Goal: Task Accomplishment & Management: Manage account settings

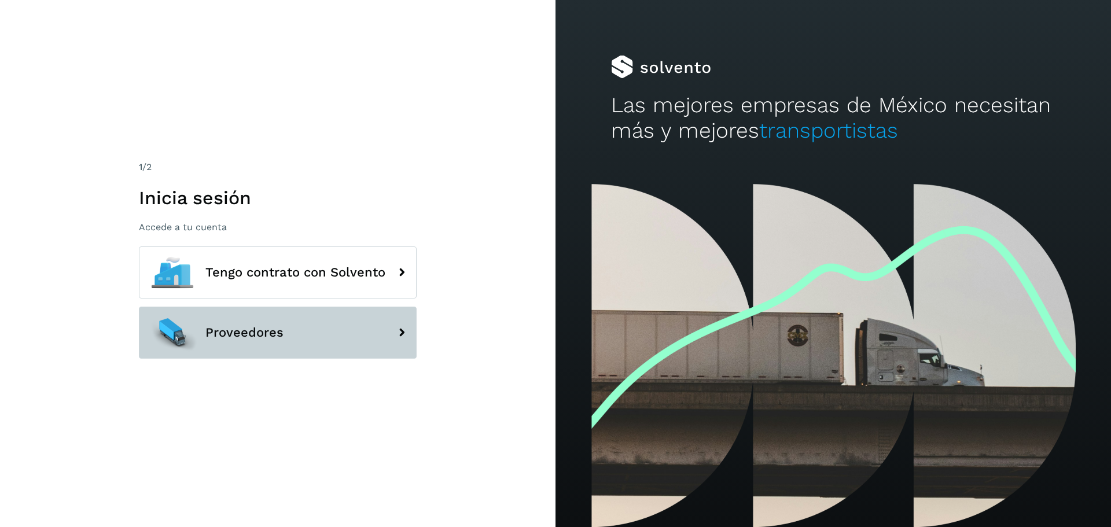
click at [327, 324] on button "Proveedores" at bounding box center [278, 333] width 278 height 52
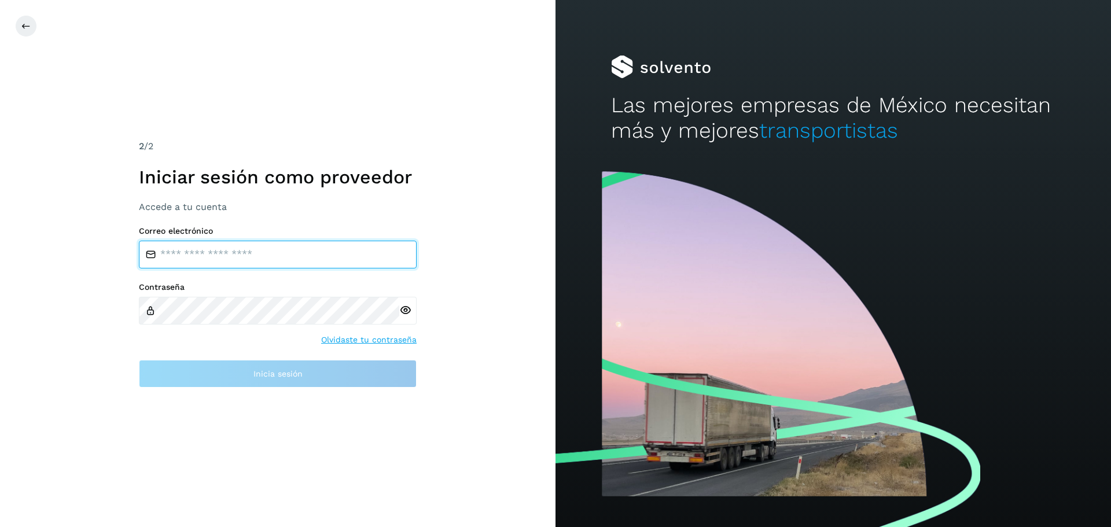
type input "**********"
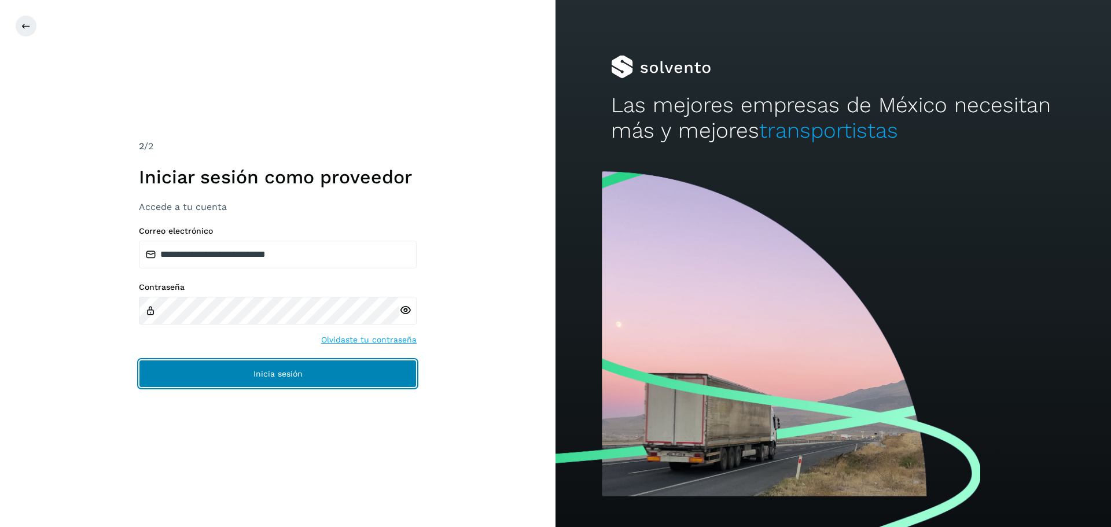
click at [272, 371] on span "Inicia sesión" at bounding box center [277, 374] width 49 height 8
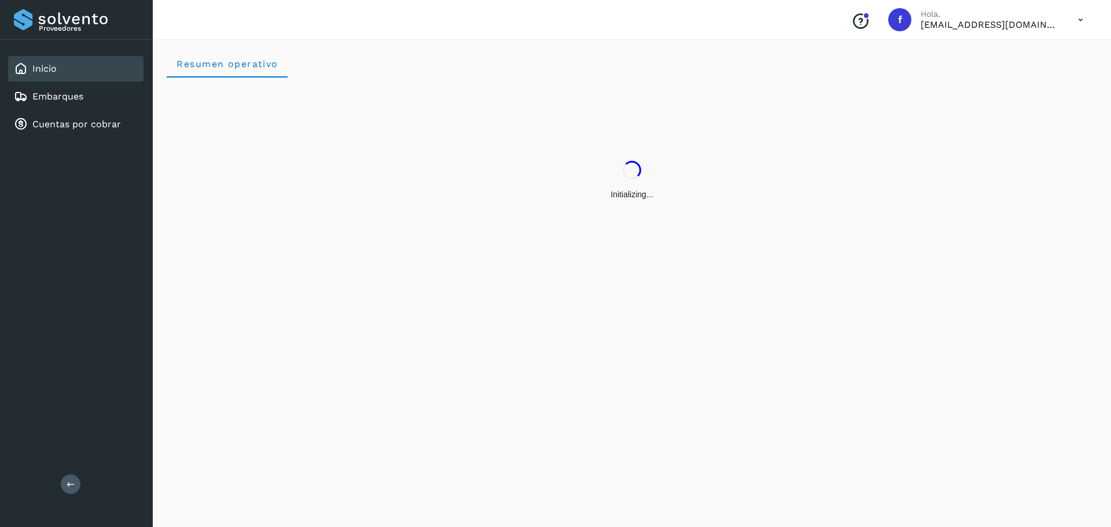
click at [70, 138] on div "Inicio Embarques Cuentas por cobrar" at bounding box center [76, 96] width 153 height 113
click at [66, 131] on div "Cuentas por cobrar" at bounding box center [67, 124] width 107 height 14
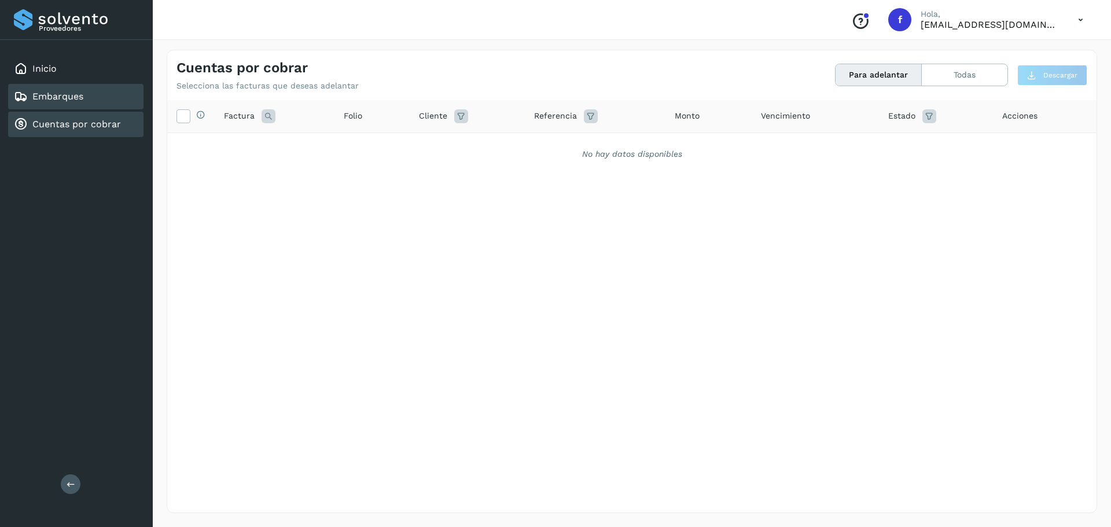
click at [81, 108] on div "Embarques" at bounding box center [75, 96] width 135 height 25
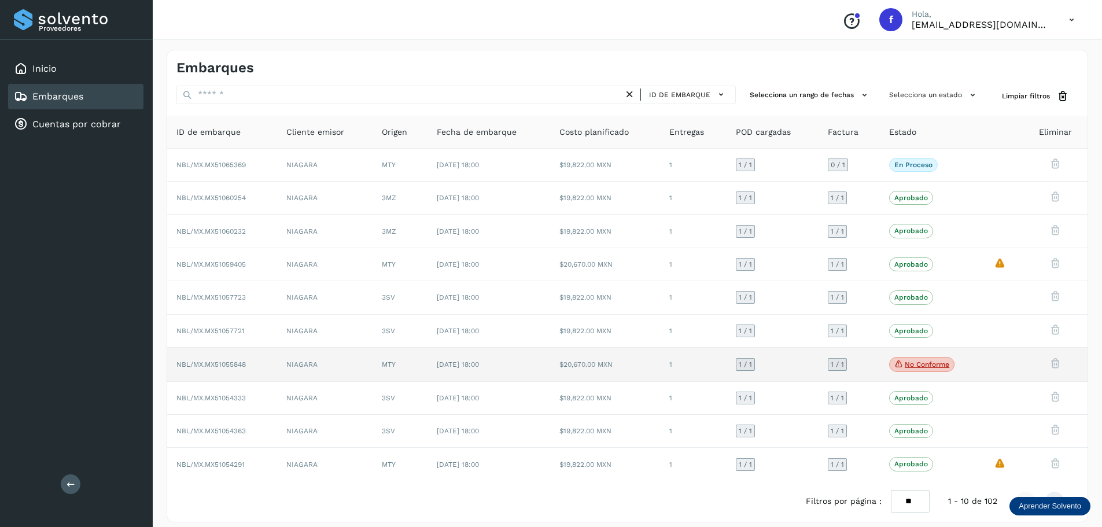
click at [915, 363] on p "No conforme" at bounding box center [927, 364] width 45 height 8
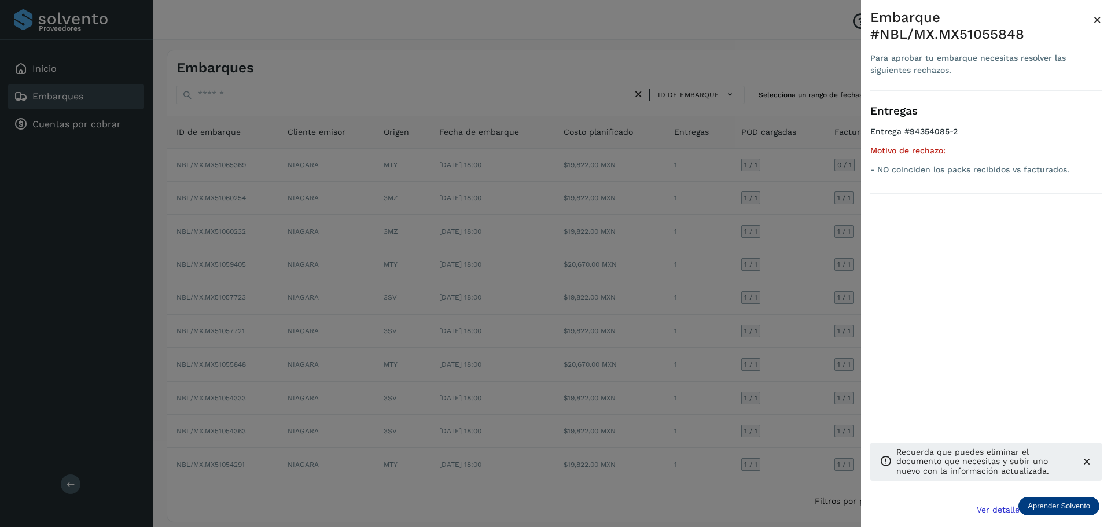
click at [1092, 21] on div "Embarque #NBL/MX.MX51055848" at bounding box center [981, 26] width 223 height 34
click at [1097, 20] on span "×" at bounding box center [1097, 20] width 9 height 16
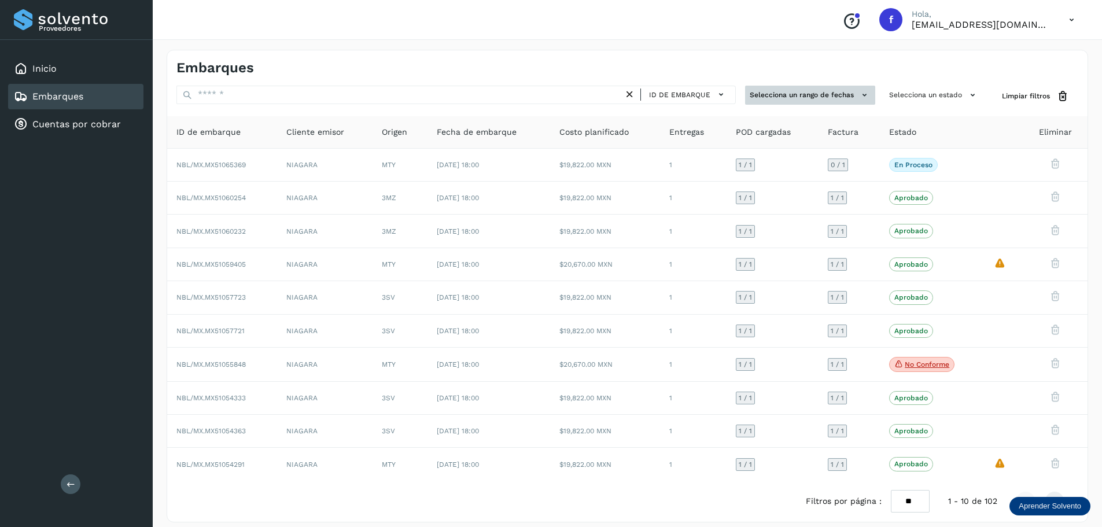
click at [814, 90] on button "Selecciona un rango de fechas" at bounding box center [810, 95] width 130 height 19
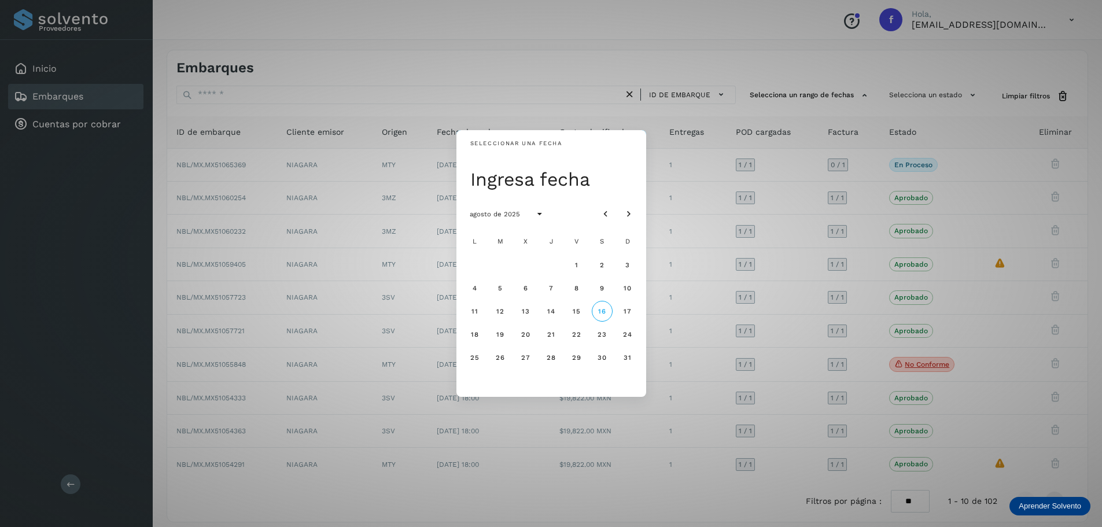
click at [911, 104] on div "Seleccionar una fecha Ingresa fecha agosto de 2025 L M X J V S D 1 2 3 4 5 6 7 …" at bounding box center [551, 263] width 1102 height 527
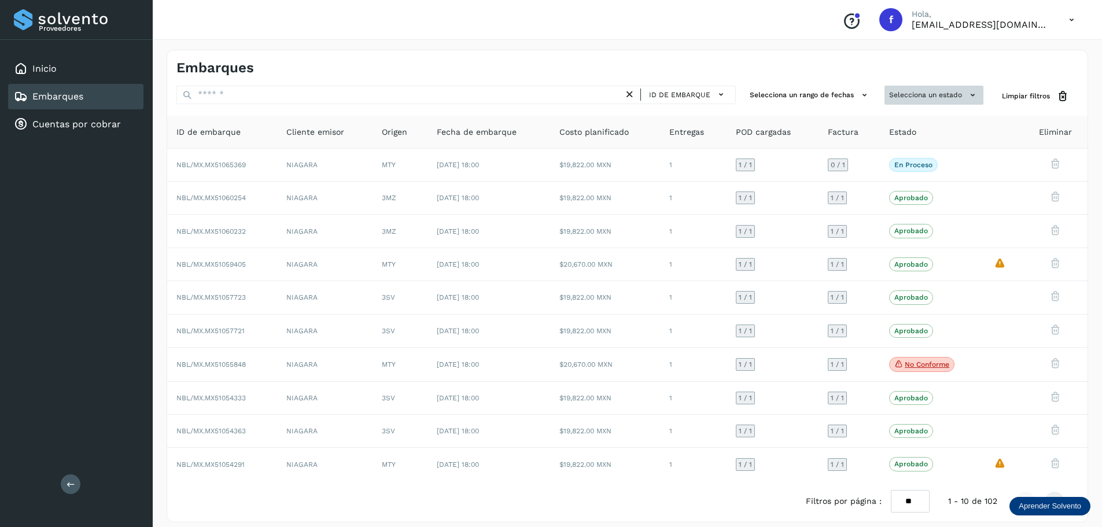
click at [916, 93] on button "Selecciona un estado" at bounding box center [933, 95] width 99 height 19
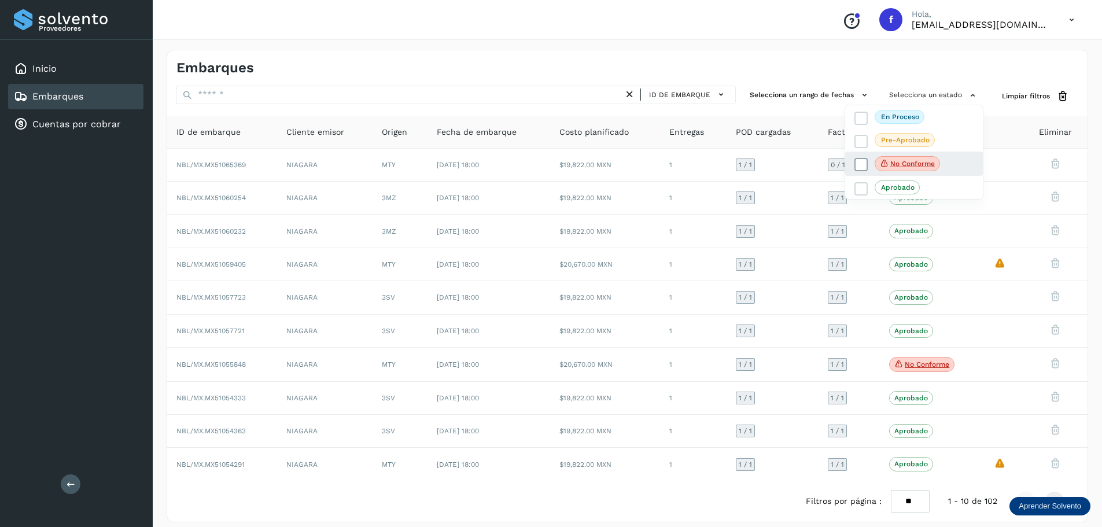
click at [873, 171] on label "No conforme" at bounding box center [897, 163] width 86 height 15
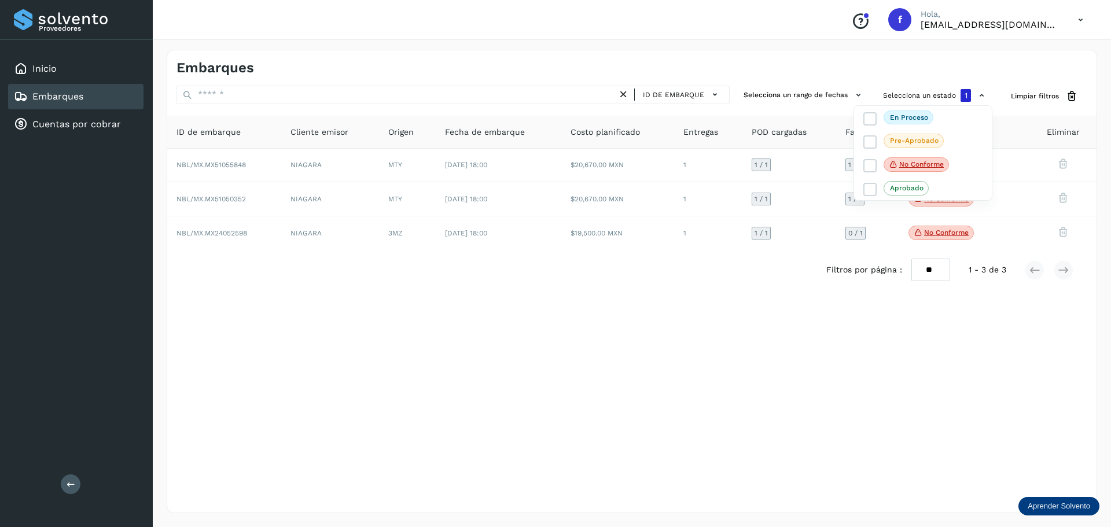
drag, startPoint x: 643, startPoint y: 283, endPoint x: 651, endPoint y: 283, distance: 8.1
click at [642, 284] on div at bounding box center [555, 263] width 1111 height 527
click at [61, 485] on button at bounding box center [71, 484] width 20 height 20
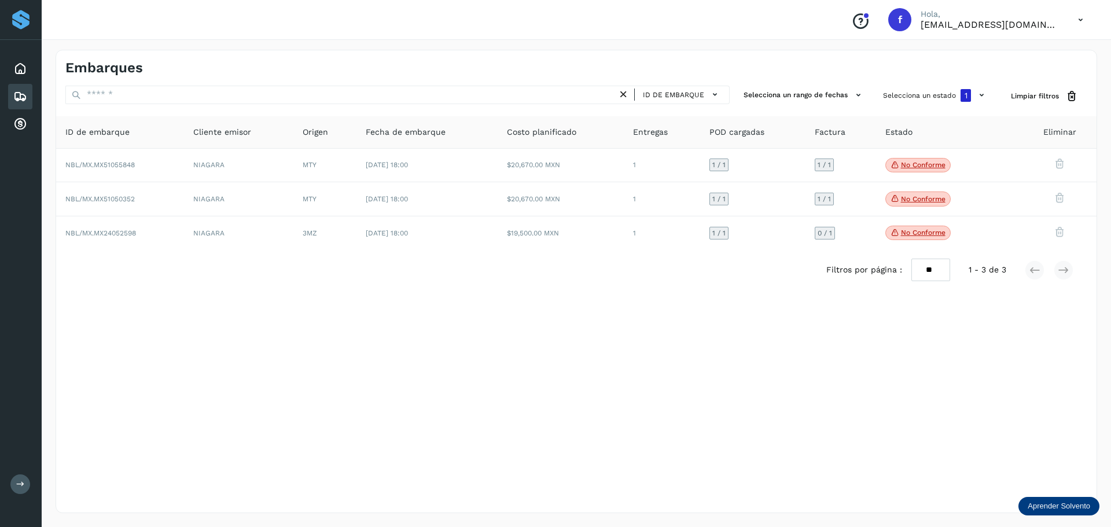
click at [22, 490] on button at bounding box center [20, 484] width 20 height 20
